Goal: Information Seeking & Learning: Learn about a topic

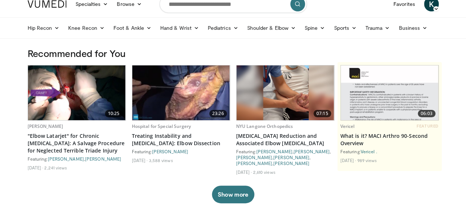
scroll to position [33, 0]
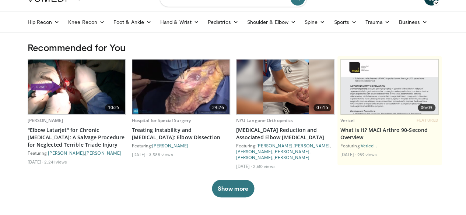
click at [225, 198] on div "Recommended for You 10:25 Davide Blonna "Elbow Latarjet" for Chronic Elbow Disl…" at bounding box center [233, 127] width 420 height 171
click at [217, 189] on button "Show more" at bounding box center [233, 189] width 42 height 18
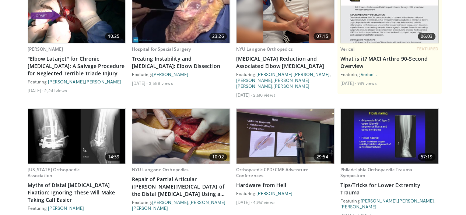
scroll to position [0, 0]
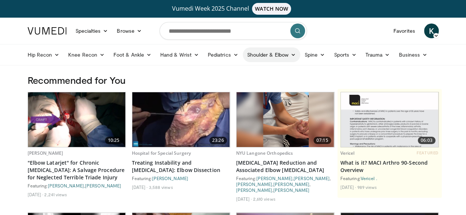
click at [267, 54] on link "Shoulder & Elbow" at bounding box center [271, 54] width 57 height 15
click at [219, 73] on link "Elbow" at bounding box center [256, 72] width 88 height 12
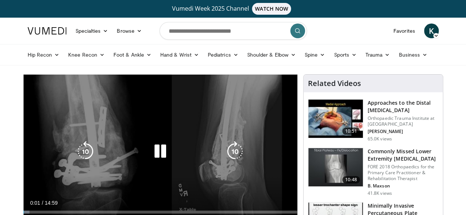
click at [156, 152] on icon "Video Player" at bounding box center [160, 151] width 21 height 21
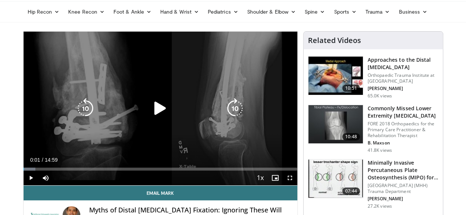
scroll to position [45, 0]
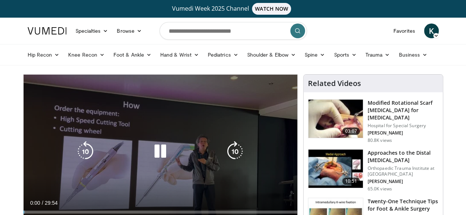
click at [150, 157] on icon "Video Player" at bounding box center [160, 151] width 21 height 21
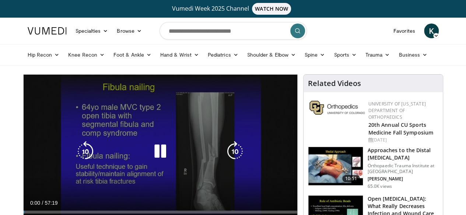
click at [163, 161] on icon "Video Player" at bounding box center [160, 151] width 21 height 21
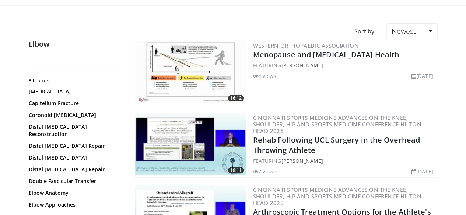
scroll to position [60, 0]
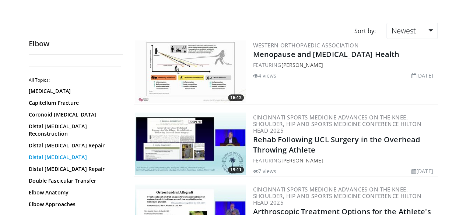
click at [37, 154] on link "Distal Humerus Fracture" at bounding box center [74, 157] width 90 height 7
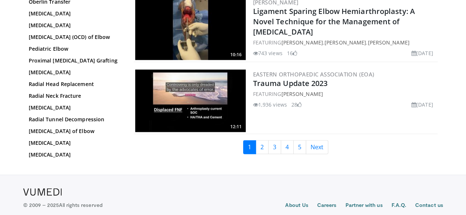
scroll to position [1781, 0]
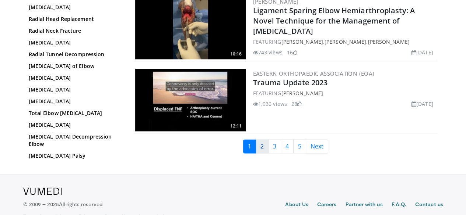
click at [265, 140] on link "2" at bounding box center [262, 147] width 13 height 14
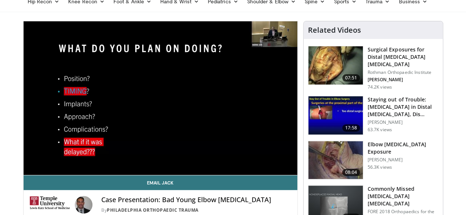
scroll to position [57, 0]
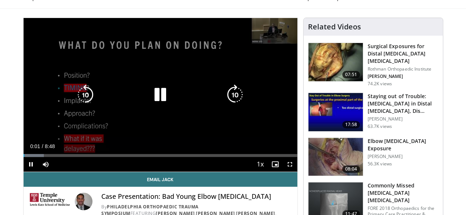
click at [150, 102] on icon "Video Player" at bounding box center [160, 95] width 21 height 21
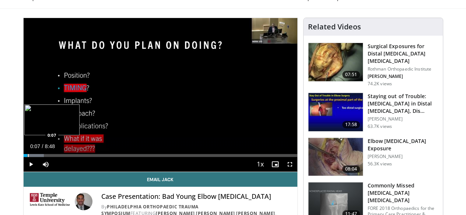
click at [28, 157] on div "Progress Bar" at bounding box center [28, 155] width 1 height 3
click at [34, 157] on div "Progress Bar" at bounding box center [34, 155] width 1 height 3
click at [36, 157] on div "Progress Bar" at bounding box center [36, 155] width 1 height 3
click at [44, 157] on div "Progress Bar" at bounding box center [44, 155] width 1 height 3
click at [52, 157] on div "Progress Bar" at bounding box center [52, 155] width 1 height 3
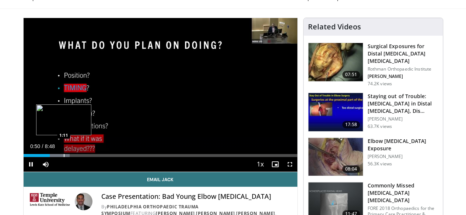
click at [64, 157] on div "Progress Bar" at bounding box center [64, 155] width 1 height 3
click at [71, 157] on div "Progress Bar" at bounding box center [71, 155] width 1 height 3
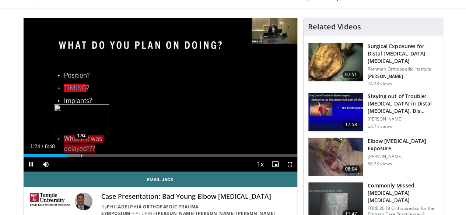
click at [81, 157] on div "Progress Bar" at bounding box center [81, 155] width 1 height 3
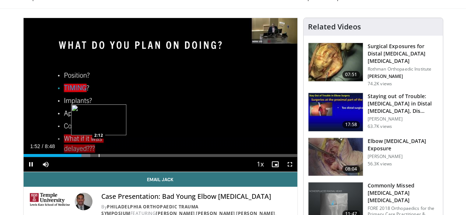
click at [99, 157] on div "Progress Bar" at bounding box center [99, 155] width 1 height 3
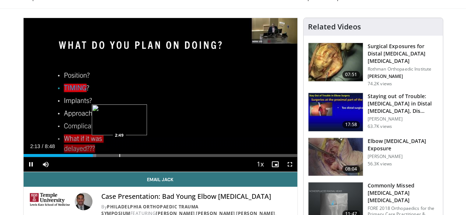
click at [119, 157] on div "Progress Bar" at bounding box center [119, 155] width 1 height 3
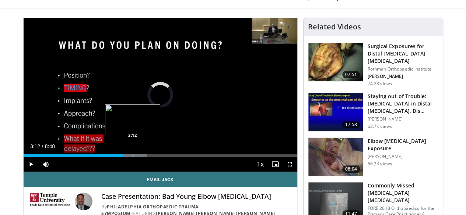
click at [114, 157] on div "Loaded : 45.07% 3:12 3:12" at bounding box center [161, 153] width 274 height 7
click at [129, 157] on div "Loaded : 45.07% 3:13 3:41" at bounding box center [161, 153] width 274 height 7
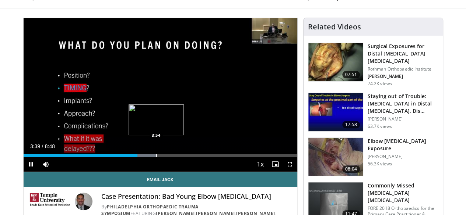
click at [156, 157] on div "Progress Bar" at bounding box center [156, 155] width 1 height 3
click at [176, 157] on div "Progress Bar" at bounding box center [176, 155] width 1 height 3
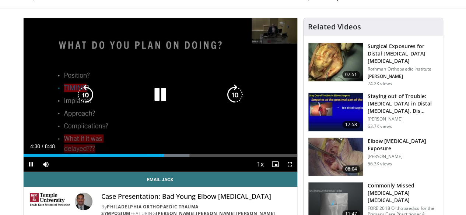
click at [157, 105] on icon "Video Player" at bounding box center [160, 95] width 21 height 21
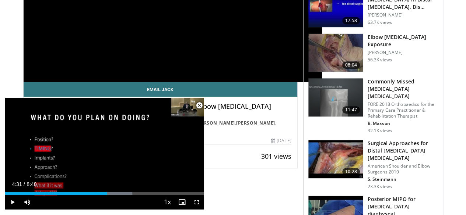
scroll to position [161, 0]
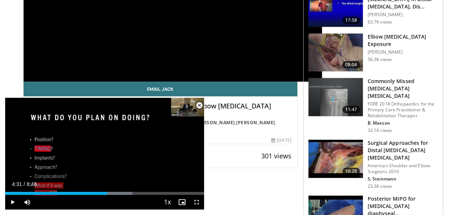
click at [198, 105] on span "Video Player" at bounding box center [199, 105] width 15 height 15
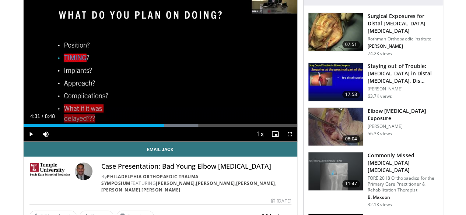
scroll to position [0, 0]
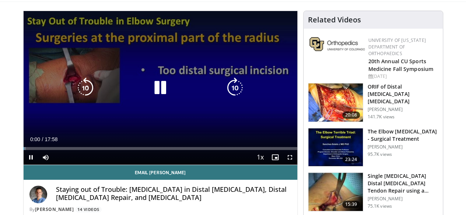
scroll to position [64, 0]
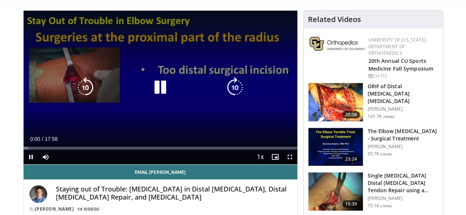
click at [161, 94] on icon "Video Player" at bounding box center [160, 87] width 21 height 21
click at [152, 98] on icon "Video Player" at bounding box center [160, 87] width 21 height 21
click at [153, 92] on icon "Video Player" at bounding box center [160, 87] width 21 height 21
click at [150, 98] on icon "Video Player" at bounding box center [160, 87] width 21 height 21
click at [159, 80] on div "10 seconds Tap to unmute" at bounding box center [161, 88] width 274 height 154
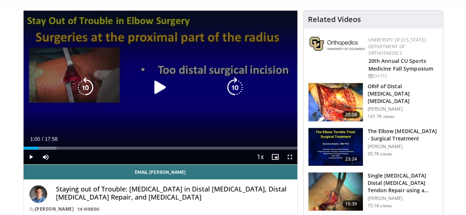
click at [158, 86] on icon "Video Player" at bounding box center [160, 87] width 21 height 21
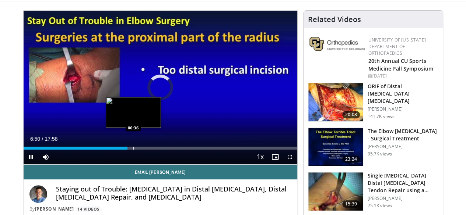
click at [133, 150] on div "Progress Bar" at bounding box center [133, 148] width 1 height 3
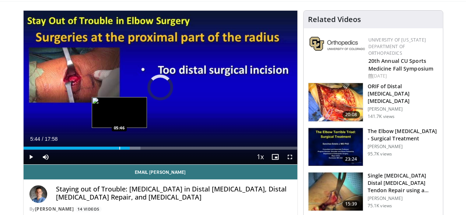
click at [100, 150] on div "05:44" at bounding box center [77, 148] width 106 height 3
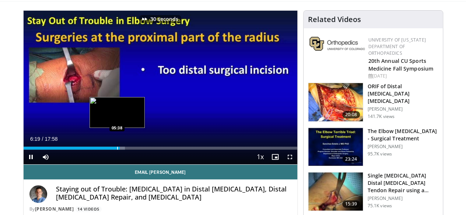
click at [117, 150] on div "Progress Bar" at bounding box center [117, 148] width 1 height 3
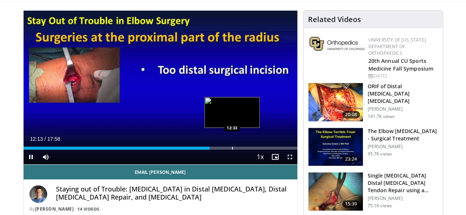
click at [214, 150] on div "Loaded : 67.72% 12:13 12:33" at bounding box center [161, 146] width 274 height 7
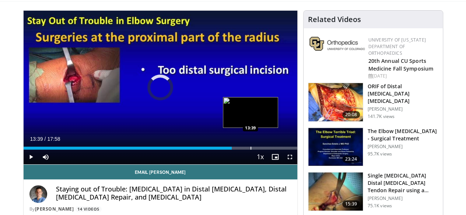
click at [250, 150] on div "Progress Bar" at bounding box center [250, 148] width 1 height 3
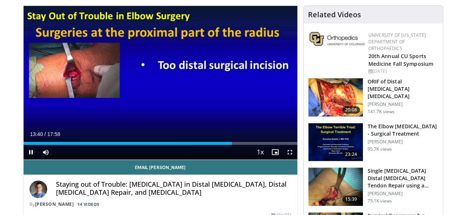
scroll to position [68, 0]
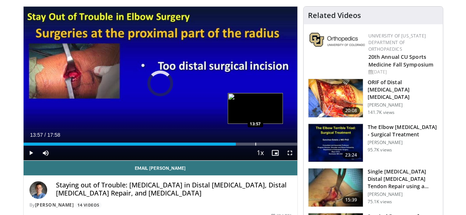
click at [255, 146] on div "Progress Bar" at bounding box center [255, 144] width 1 height 3
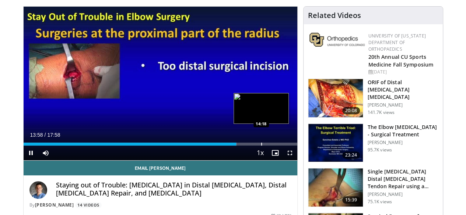
click at [242, 146] on div "Loaded : 77.92% 13:58 14:18" at bounding box center [161, 142] width 274 height 7
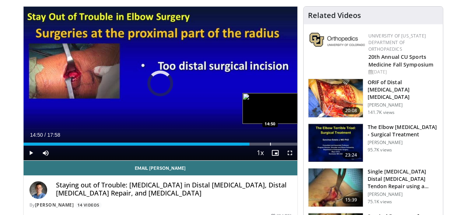
click at [251, 146] on div "Loaded : 79.78% 14:19 14:50" at bounding box center [161, 142] width 274 height 7
click at [263, 146] on div "Loaded : 83.49% 15:32 15:34" at bounding box center [161, 142] width 274 height 7
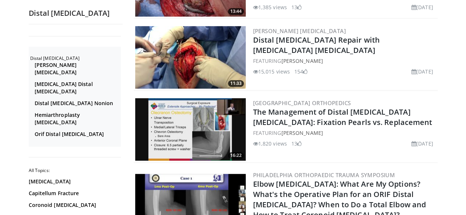
scroll to position [1691, 0]
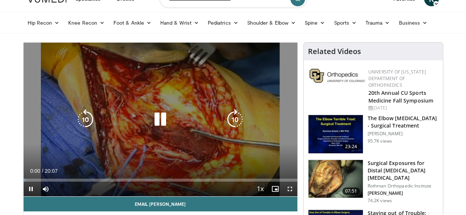
scroll to position [32, 0]
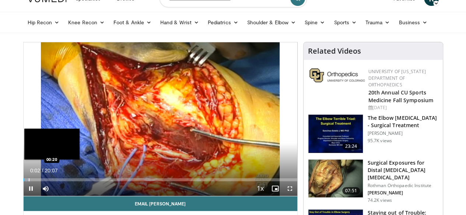
click at [24, 182] on div "Loaded : 2.49% 00:02 00:20" at bounding box center [161, 180] width 274 height 3
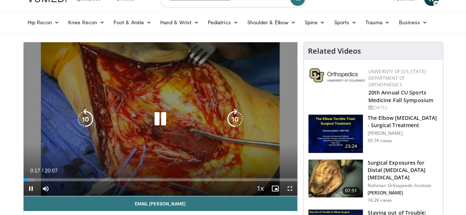
click at [0, 0] on div "Progress Bar" at bounding box center [0, 0] width 0 height 0
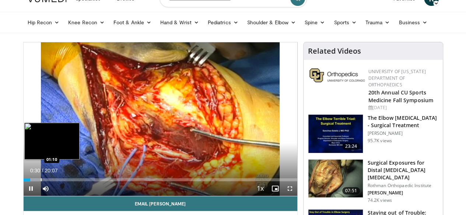
click at [41, 182] on div "Progress Bar" at bounding box center [41, 180] width 1 height 3
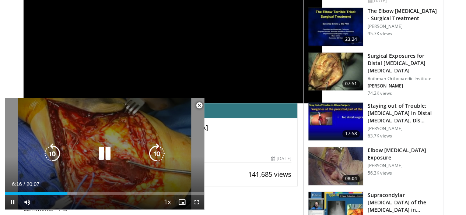
scroll to position [139, 0]
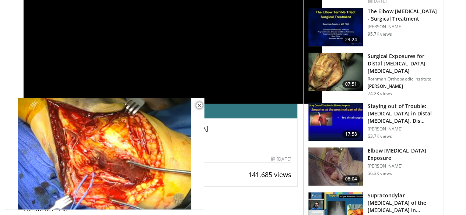
click at [158, 55] on div "**********" at bounding box center [173, 20] width 298 height 168
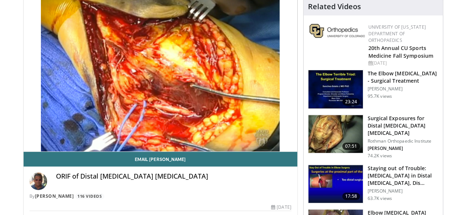
scroll to position [75, 0]
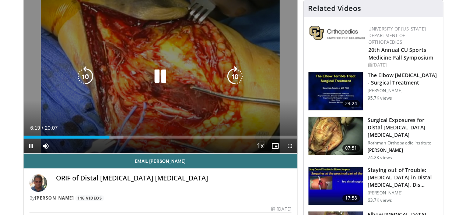
click at [151, 87] on icon "Video Player" at bounding box center [160, 76] width 21 height 21
click at [153, 84] on icon "Video Player" at bounding box center [160, 76] width 21 height 21
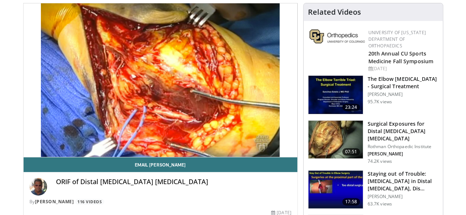
scroll to position [68, 0]
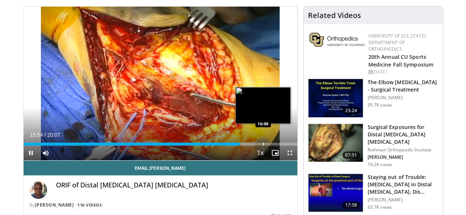
click at [263, 146] on div "Progress Bar" at bounding box center [263, 144] width 1 height 3
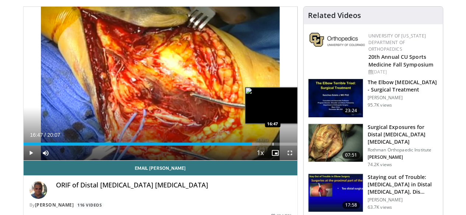
click at [272, 146] on div "Progress Bar" at bounding box center [272, 144] width 1 height 3
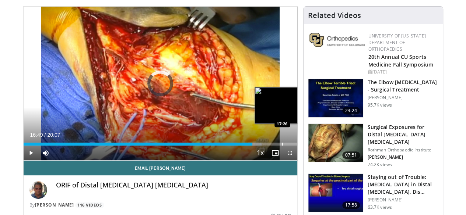
click at [282, 146] on div "Progress Bar" at bounding box center [282, 144] width 1 height 3
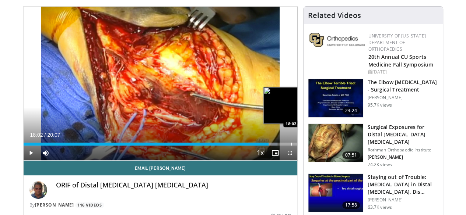
click at [291, 146] on div "Progress Bar" at bounding box center [291, 144] width 1 height 3
click at [298, 146] on div "Progress Bar" at bounding box center [298, 144] width 1 height 3
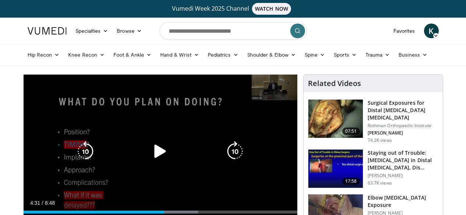
scroll to position [61, 0]
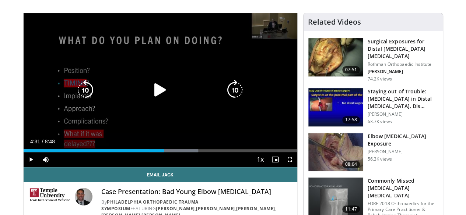
click at [150, 94] on icon "Video Player" at bounding box center [160, 90] width 21 height 21
click at [151, 101] on icon "Video Player" at bounding box center [160, 90] width 21 height 21
click at [186, 88] on div "10 seconds Tap to unmute" at bounding box center [161, 90] width 274 height 154
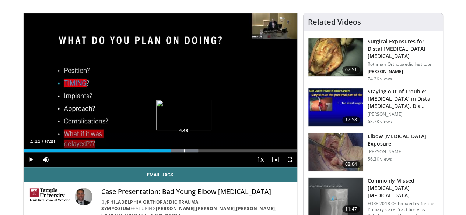
click at [165, 152] on div "Loaded : 63.85% 4:44 4:43" at bounding box center [161, 148] width 274 height 7
click at [194, 152] on div "Progress Bar" at bounding box center [194, 150] width 1 height 3
click at [186, 152] on div "Loaded : 65.73% 5:01 5:21" at bounding box center [161, 150] width 274 height 3
click at [212, 152] on div "Progress Bar" at bounding box center [212, 150] width 1 height 3
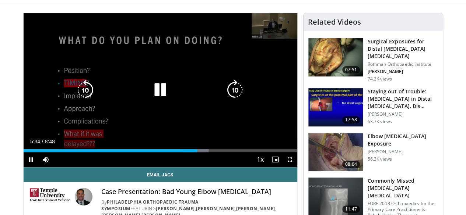
click at [201, 164] on div "10 seconds Tap to unmute" at bounding box center [161, 90] width 274 height 154
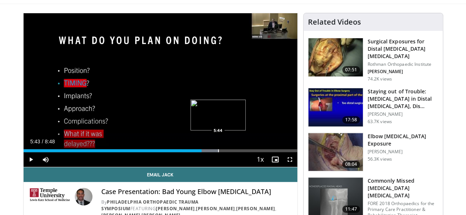
click at [199, 152] on div "Loaded : 71.37% 5:43 5:44" at bounding box center [161, 150] width 274 height 3
click at [226, 152] on div "Progress Bar" at bounding box center [226, 150] width 1 height 3
click at [235, 152] on div "Progress Bar" at bounding box center [235, 150] width 1 height 3
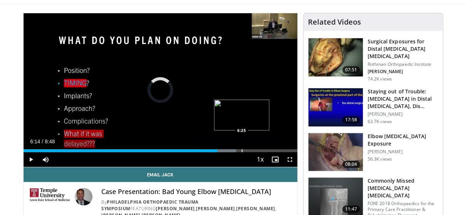
click at [223, 152] on div "Loaded : 77.72% 6:14 6:25" at bounding box center [161, 148] width 274 height 7
click at [253, 152] on div "Progress Bar" at bounding box center [253, 150] width 1 height 3
click at [267, 152] on div "Progress Bar" at bounding box center [267, 150] width 1 height 3
click at [269, 152] on div "Loaded : 0.00% 7:10 7:44" at bounding box center [161, 148] width 274 height 7
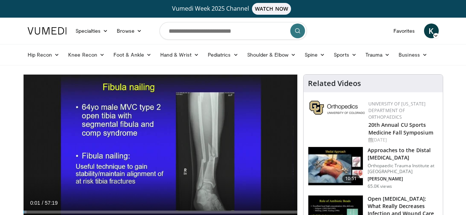
scroll to position [67, 0]
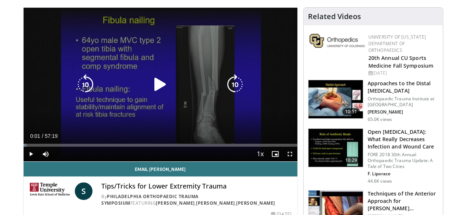
click at [159, 92] on icon "Video Player" at bounding box center [160, 84] width 21 height 21
click at [193, 54] on div "30 seconds Tap to unmute" at bounding box center [161, 85] width 274 height 154
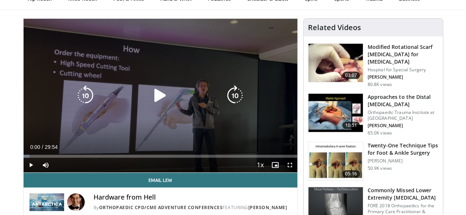
scroll to position [56, 0]
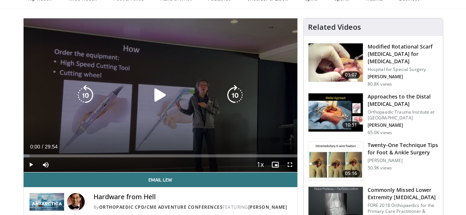
click at [150, 106] on icon "Video Player" at bounding box center [160, 95] width 21 height 21
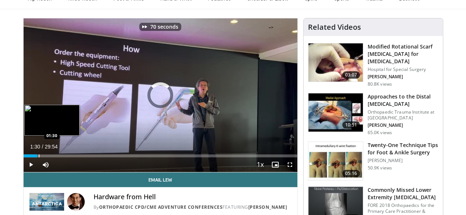
click at [39, 158] on div "Progress Bar" at bounding box center [39, 156] width 1 height 3
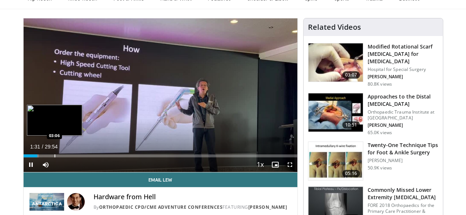
click at [35, 158] on div "Loaded : 5.57% 01:31 03:06" at bounding box center [161, 154] width 274 height 7
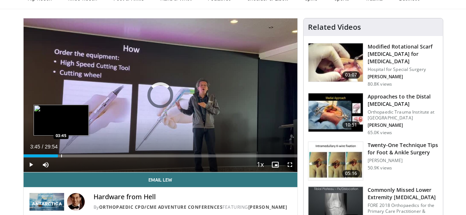
click at [61, 158] on div "Progress Bar" at bounding box center [61, 156] width 1 height 3
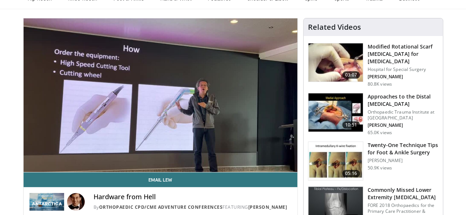
click at [57, 168] on div "70 seconds Tap to unmute" at bounding box center [161, 95] width 274 height 154
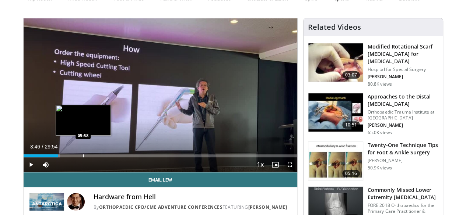
click at [66, 158] on div "Loaded : 13.37% 03:46 05:58" at bounding box center [161, 154] width 274 height 7
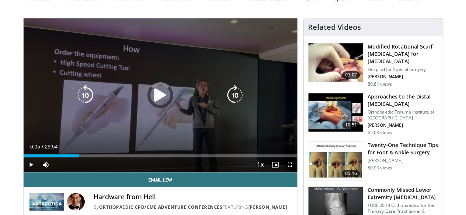
scroll to position [81, 0]
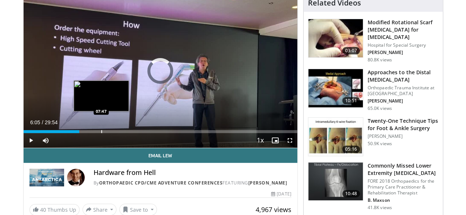
click at [82, 133] on div "Loaded : 0.00% 06:05 07:47" at bounding box center [161, 129] width 274 height 7
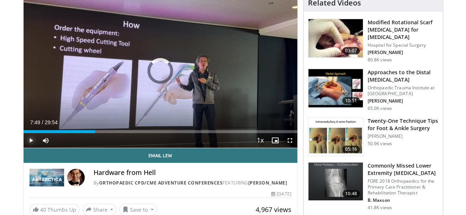
click at [24, 148] on span "Video Player" at bounding box center [31, 140] width 15 height 15
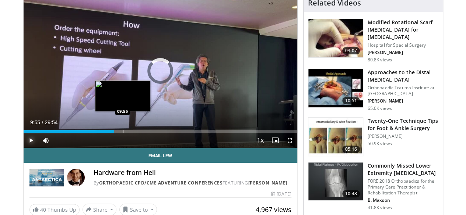
click at [104, 133] on div "Loaded : 26.75% 09:55 09:55" at bounding box center [161, 129] width 274 height 7
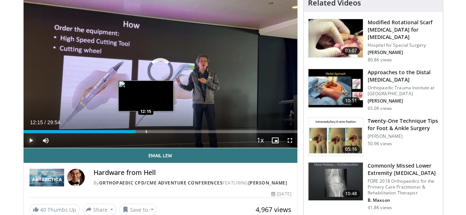
click at [127, 133] on div "Loaded : 33.99% 09:57 12:15" at bounding box center [161, 129] width 274 height 7
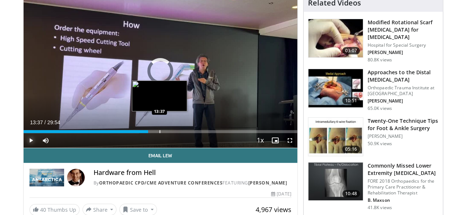
click at [159, 133] on div "Progress Bar" at bounding box center [159, 131] width 1 height 3
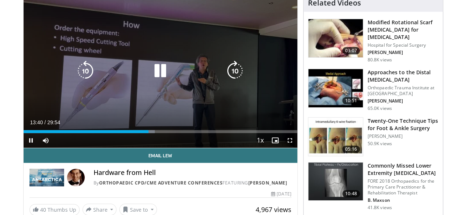
click at [158, 81] on icon "Video Player" at bounding box center [160, 71] width 21 height 21
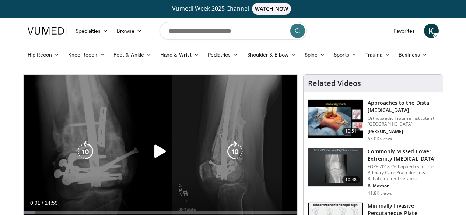
scroll to position [45, 0]
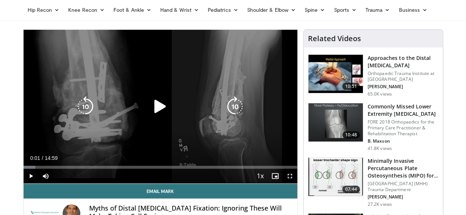
click at [150, 117] on icon "Video Player" at bounding box center [160, 106] width 21 height 21
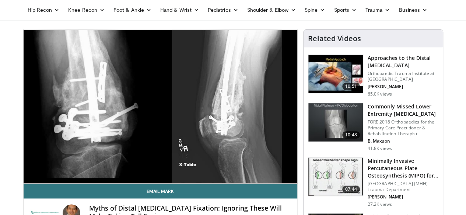
scroll to position [57, 0]
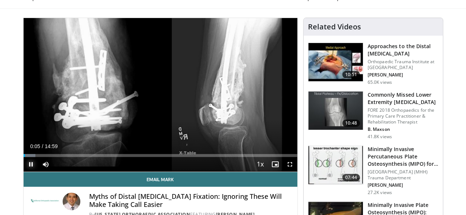
click at [24, 172] on span "Video Player" at bounding box center [31, 164] width 15 height 15
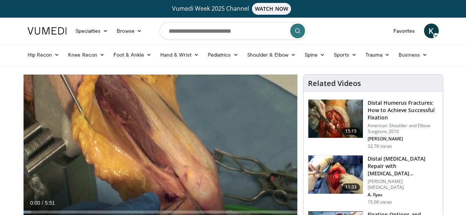
scroll to position [61, 0]
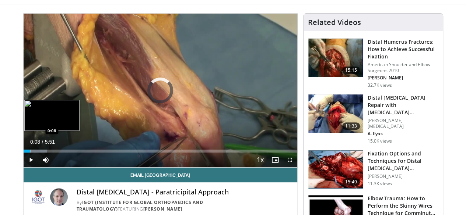
click at [31, 153] on div "Progress Bar" at bounding box center [31, 151] width 1 height 3
click at [37, 153] on div "Progress Bar" at bounding box center [37, 151] width 1 height 3
click at [31, 153] on div "Loaded : 16.92% 0:16 0:31" at bounding box center [161, 149] width 274 height 7
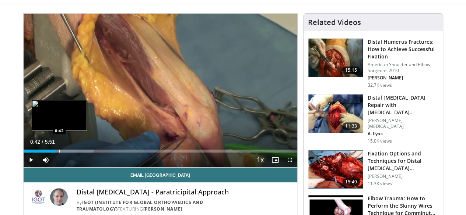
click at [59, 153] on div "Progress Bar" at bounding box center [59, 151] width 1 height 3
click at [67, 153] on div "Progress Bar" at bounding box center [67, 151] width 1 height 3
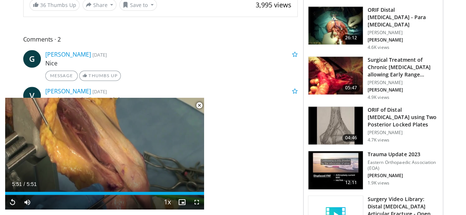
scroll to position [306, 0]
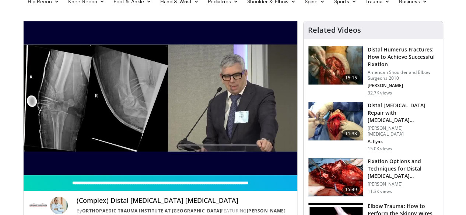
scroll to position [48, 0]
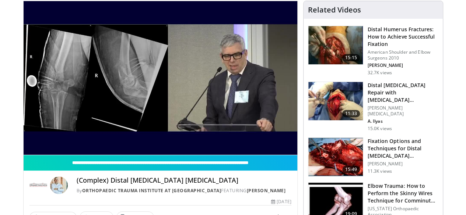
scroll to position [71, 0]
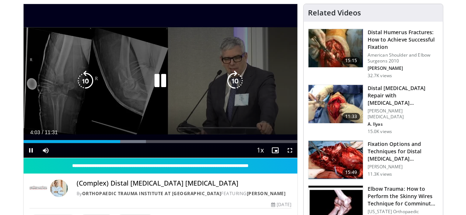
click at [155, 89] on icon "Video Player" at bounding box center [160, 81] width 21 height 21
click at [151, 91] on icon "Video Player" at bounding box center [160, 81] width 21 height 21
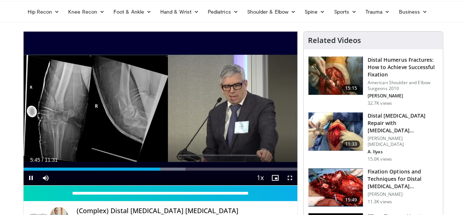
scroll to position [43, 0]
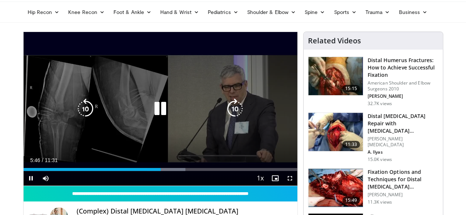
click at [157, 115] on icon "Video Player" at bounding box center [160, 109] width 21 height 21
click at [152, 118] on icon "Video Player" at bounding box center [160, 109] width 21 height 21
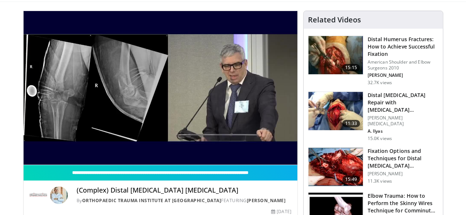
scroll to position [63, 0]
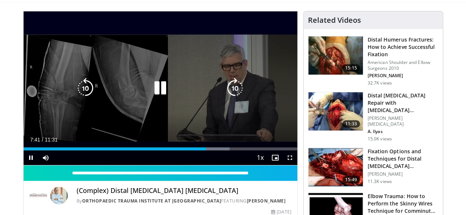
click at [152, 93] on icon "Video Player" at bounding box center [160, 88] width 21 height 21
click at [154, 95] on icon "Video Player" at bounding box center [160, 88] width 21 height 21
click at [153, 99] on icon "Video Player" at bounding box center [160, 88] width 21 height 21
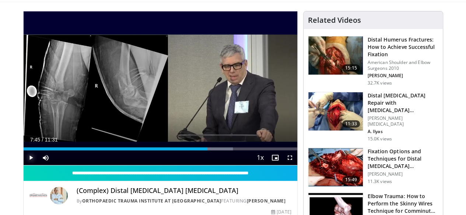
click at [24, 165] on span "Video Player" at bounding box center [31, 158] width 15 height 15
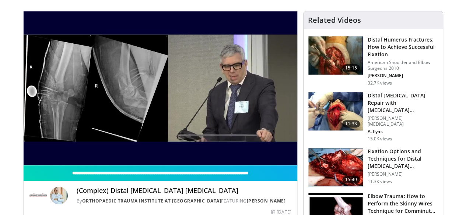
click at [24, 151] on button "Pause" at bounding box center [31, 158] width 15 height 15
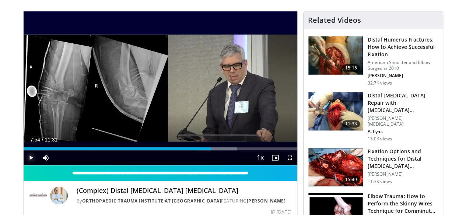
click at [24, 151] on button "Play" at bounding box center [31, 158] width 15 height 15
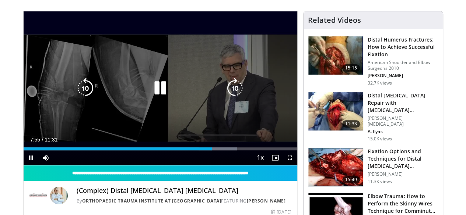
click at [156, 98] on icon "Video Player" at bounding box center [160, 88] width 21 height 21
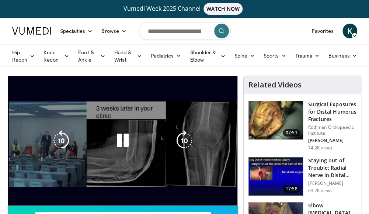
click at [155, 112] on div "10 seconds Tap to unmute" at bounding box center [122, 140] width 229 height 129
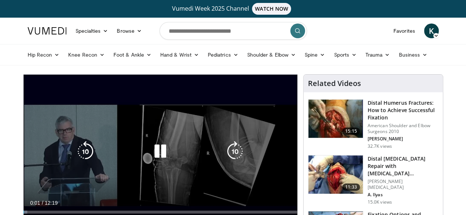
click at [119, 90] on div "10 seconds Tap to unmute" at bounding box center [161, 152] width 274 height 154
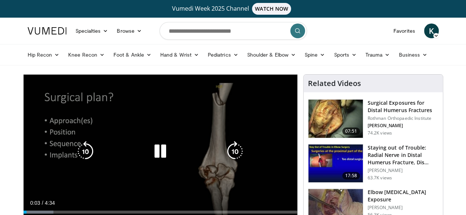
click at [155, 128] on div "10 seconds Tap to unmute" at bounding box center [161, 152] width 274 height 154
